Goal: Check status

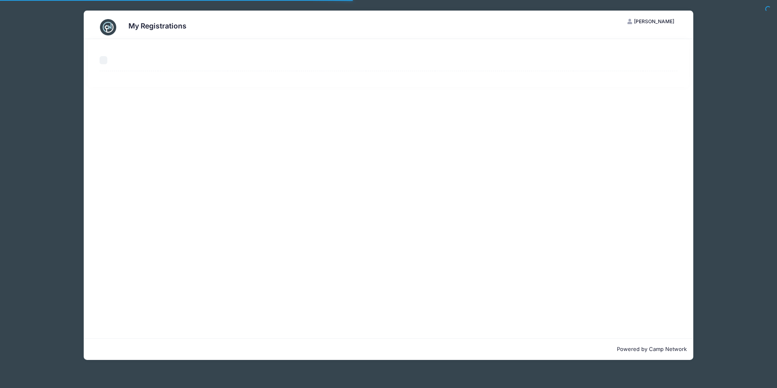
select select "50"
